Goal: Obtain resource: Obtain resource

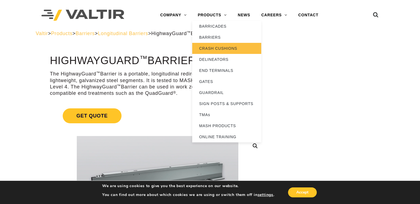
click at [214, 47] on link "CRASH CUSHIONS" at bounding box center [226, 48] width 69 height 11
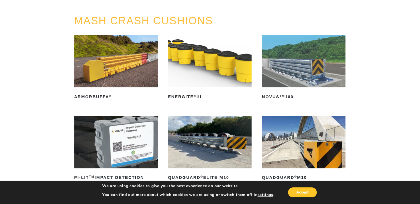
scroll to position [83, 0]
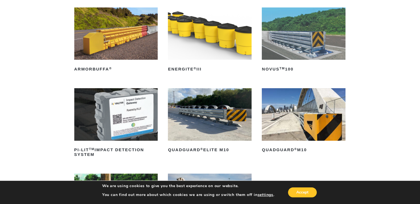
click at [303, 130] on img at bounding box center [304, 114] width 84 height 52
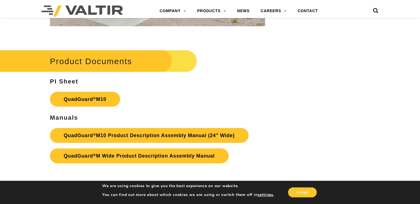
scroll to position [1738, 0]
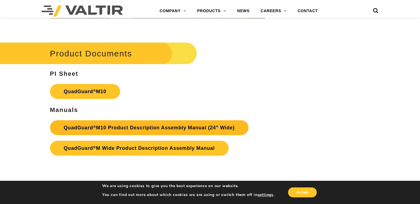
click at [148, 123] on link "QuadGuard ® M10 Product Description Assembly Manual (24″ Wide)" at bounding box center [149, 127] width 198 height 15
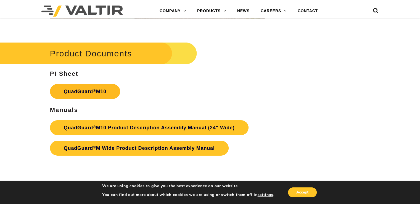
click at [93, 88] on sup "®" at bounding box center [94, 90] width 3 height 4
